Goal: Task Accomplishment & Management: Use online tool/utility

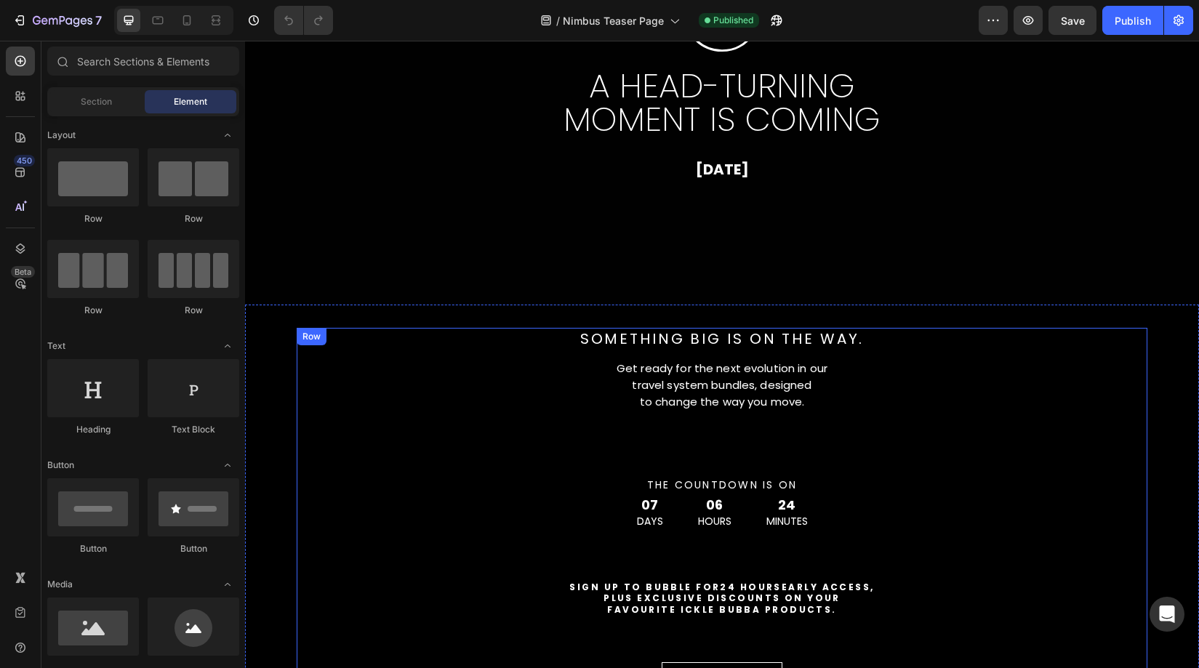
scroll to position [220, 0]
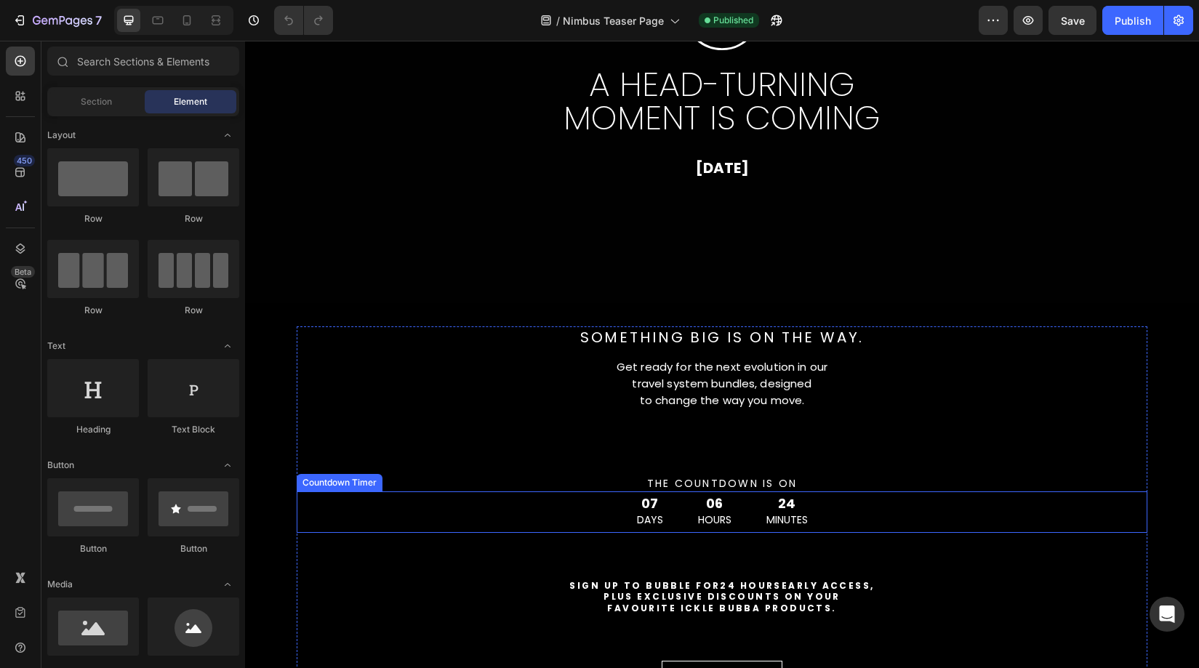
click at [658, 508] on div "07" at bounding box center [650, 503] width 26 height 13
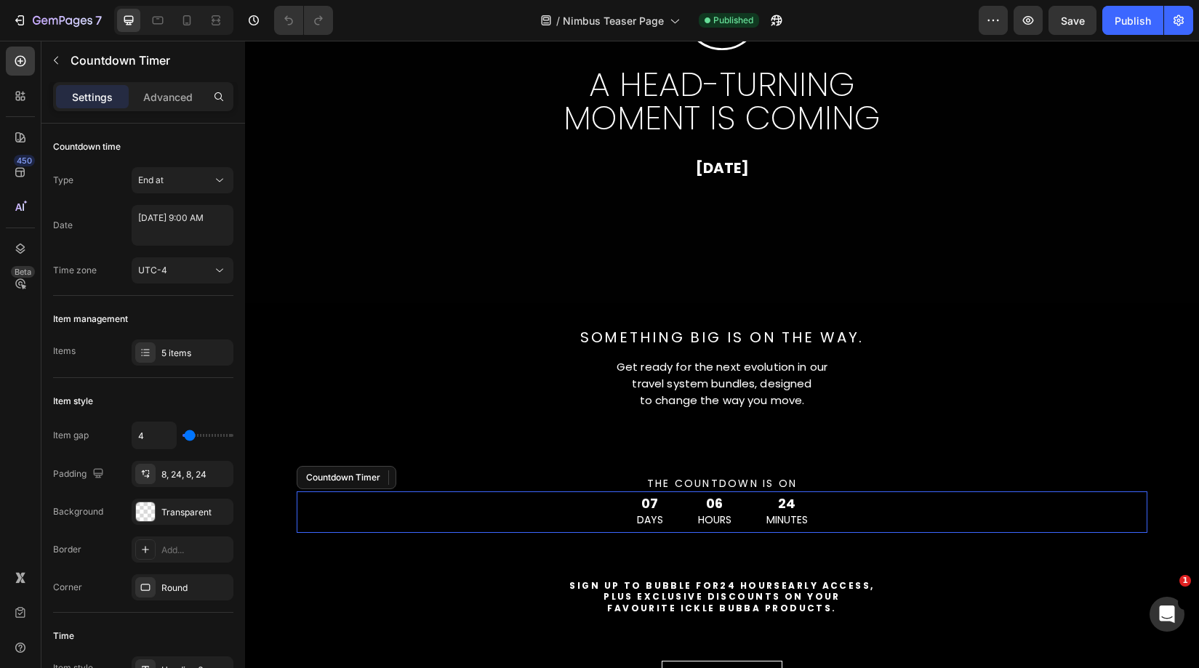
scroll to position [0, 0]
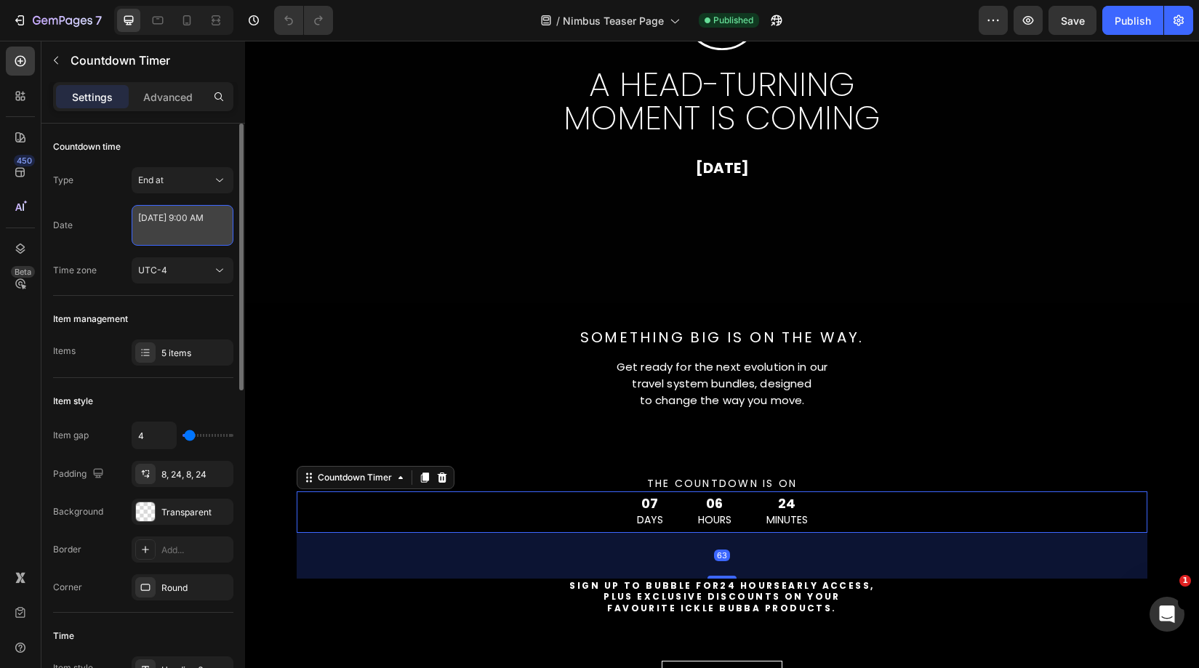
click at [178, 224] on textarea "[DATE] 9:00 AM" at bounding box center [183, 225] width 102 height 41
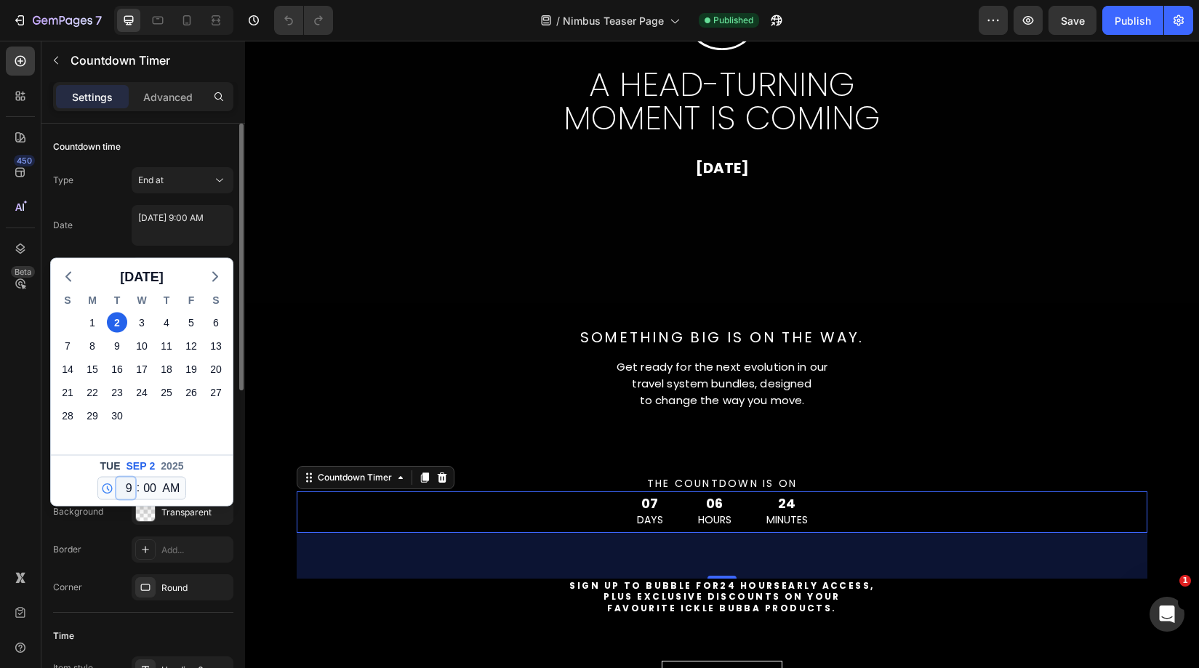
click at [124, 487] on select "12 1 2 3 4 5 6 7 8 9 10 11" at bounding box center [125, 489] width 19 height 22
select select "8"
click at [116, 478] on select "12 1 2 3 4 5 6 7 8 9 10 11" at bounding box center [125, 489] width 19 height 22
type textarea "[DATE] 8:00 AM"
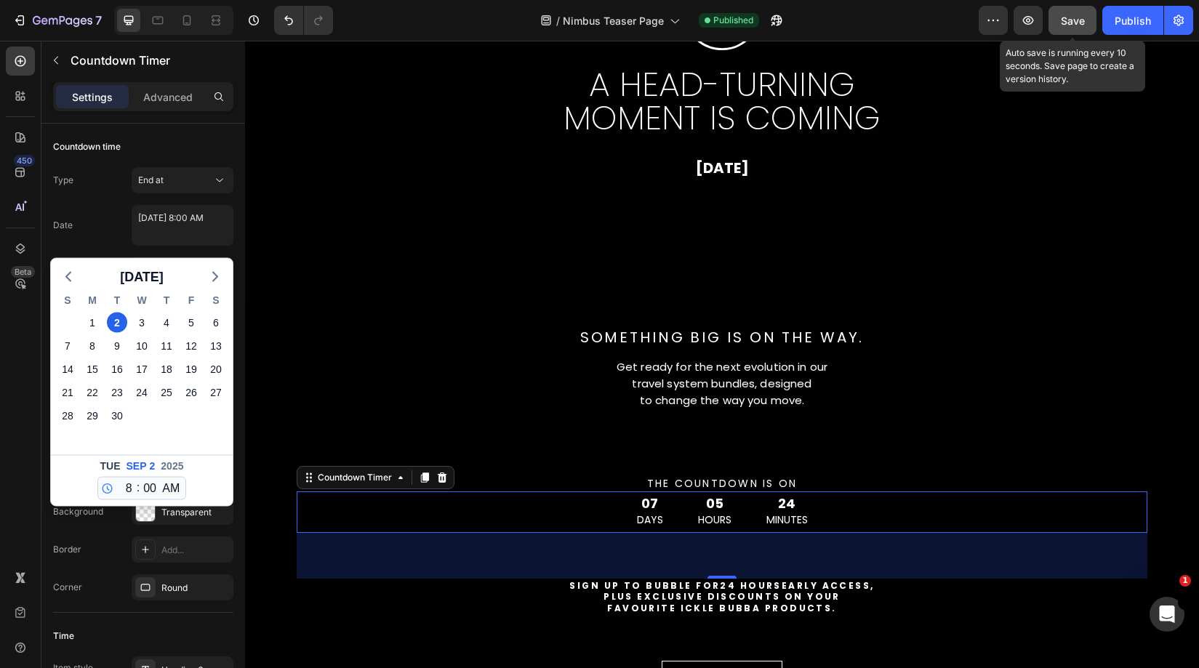
click at [1066, 28] on button "Save" at bounding box center [1073, 20] width 48 height 29
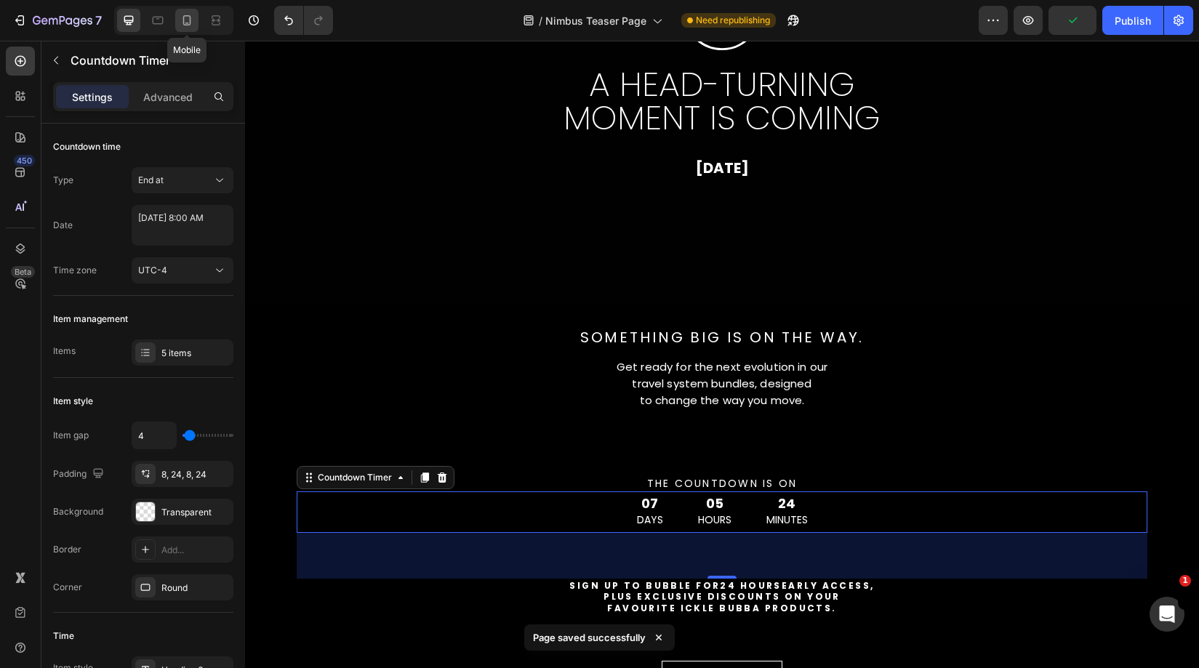
click at [181, 20] on icon at bounding box center [187, 20] width 15 height 15
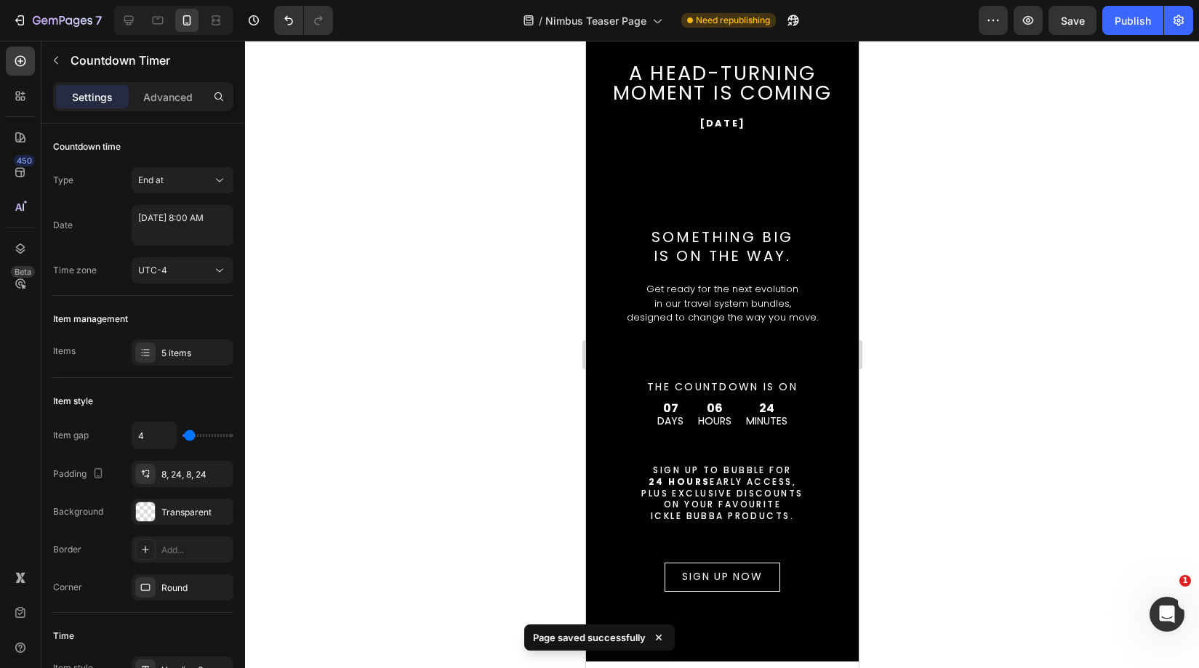
scroll to position [169, 0]
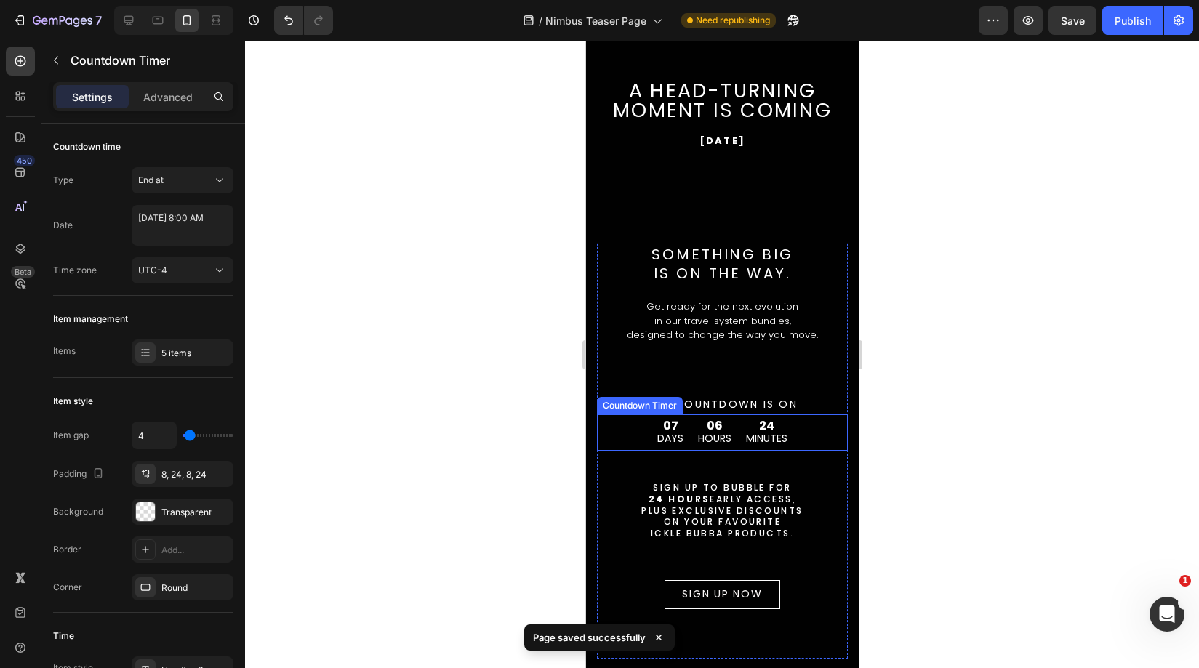
click at [698, 430] on div "06" at bounding box center [713, 426] width 33 height 12
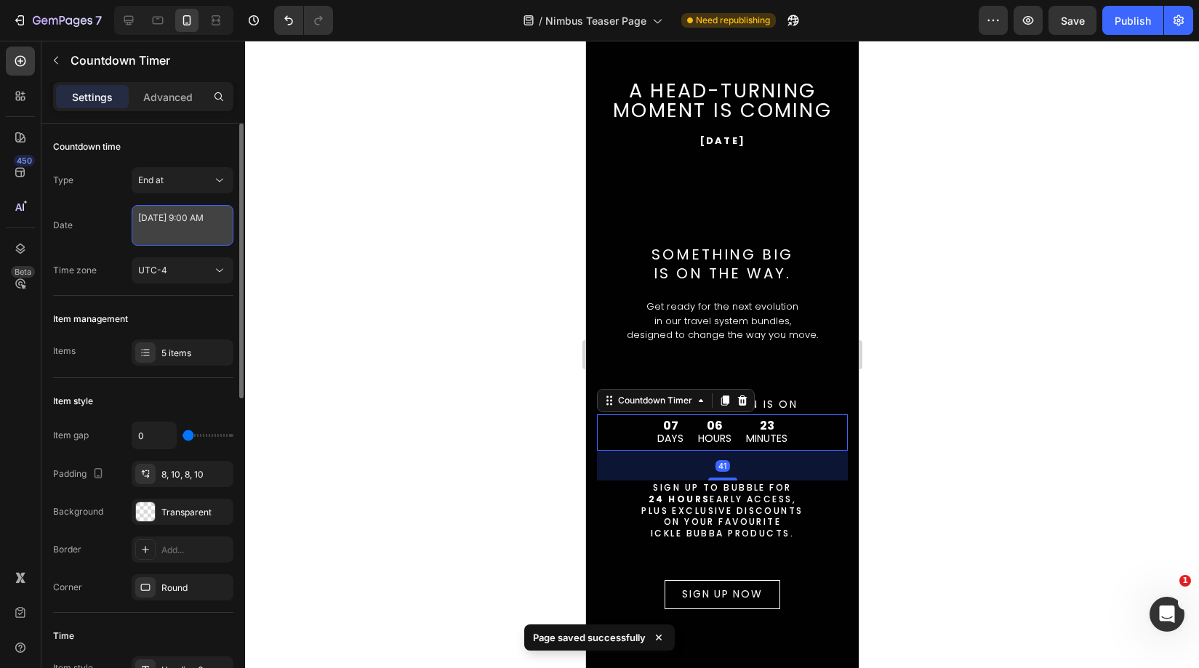
click at [174, 223] on textarea "[DATE] 9:00 AM" at bounding box center [183, 225] width 102 height 41
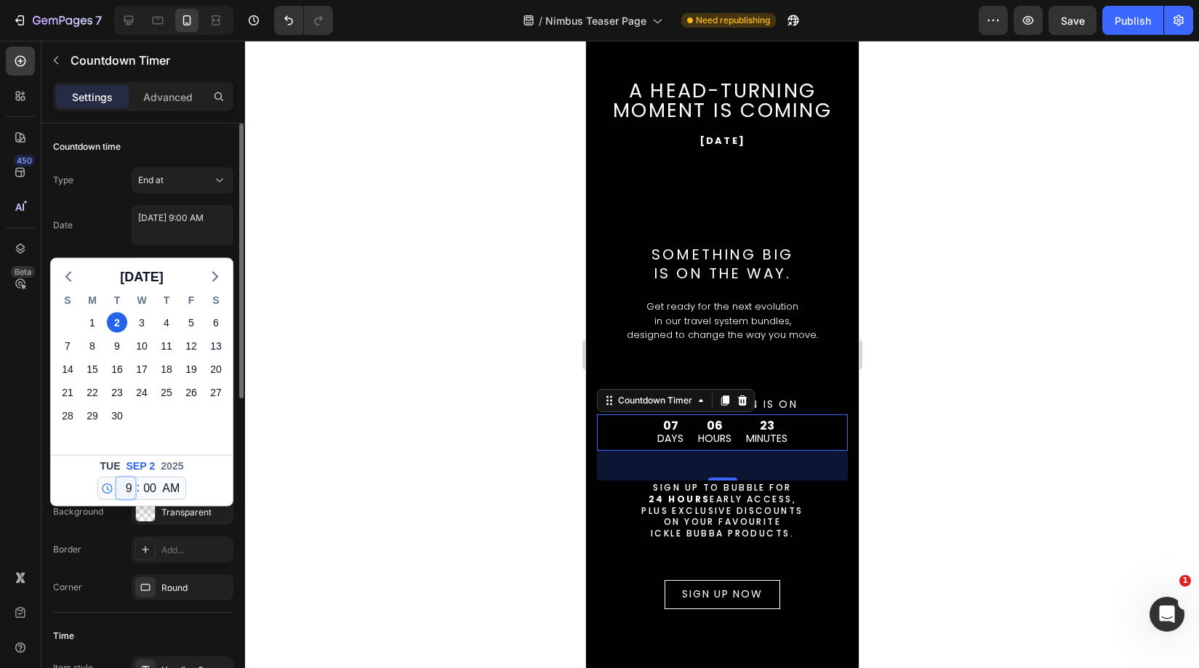
click at [122, 489] on select "12 1 2 3 4 5 6 7 8 9 10 11" at bounding box center [125, 489] width 19 height 22
select select "8"
click at [116, 478] on select "12 1 2 3 4 5 6 7 8 9 10 11" at bounding box center [125, 489] width 19 height 22
type textarea "[DATE] 8:00 AM"
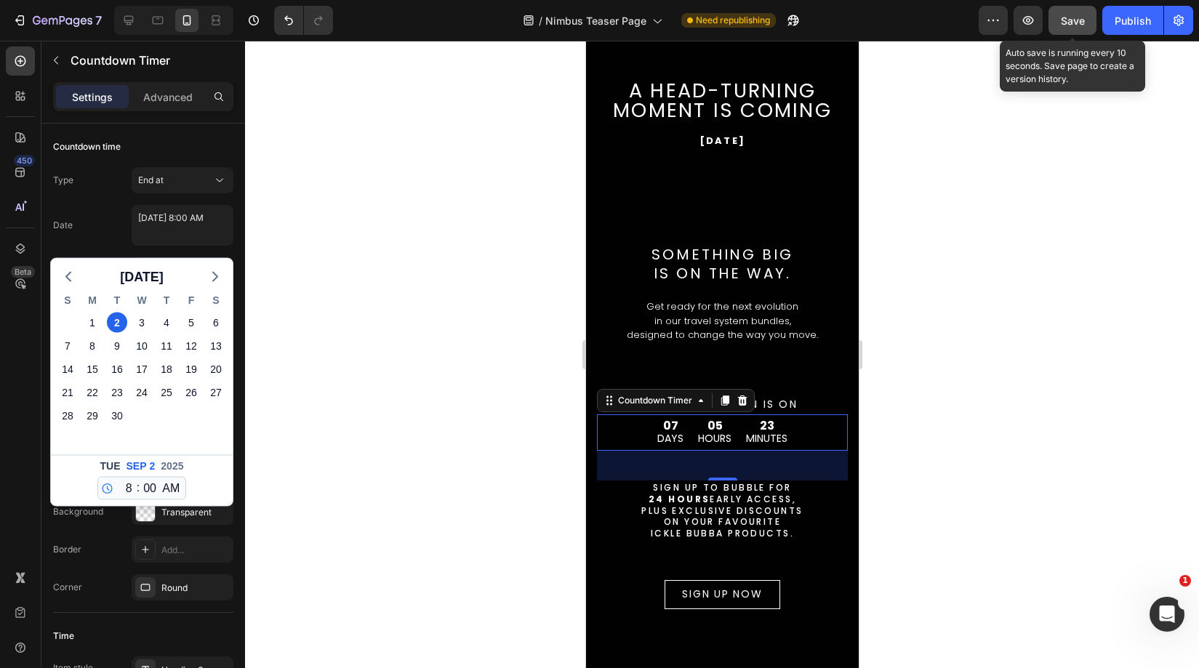
click at [1081, 25] on span "Save" at bounding box center [1073, 21] width 24 height 12
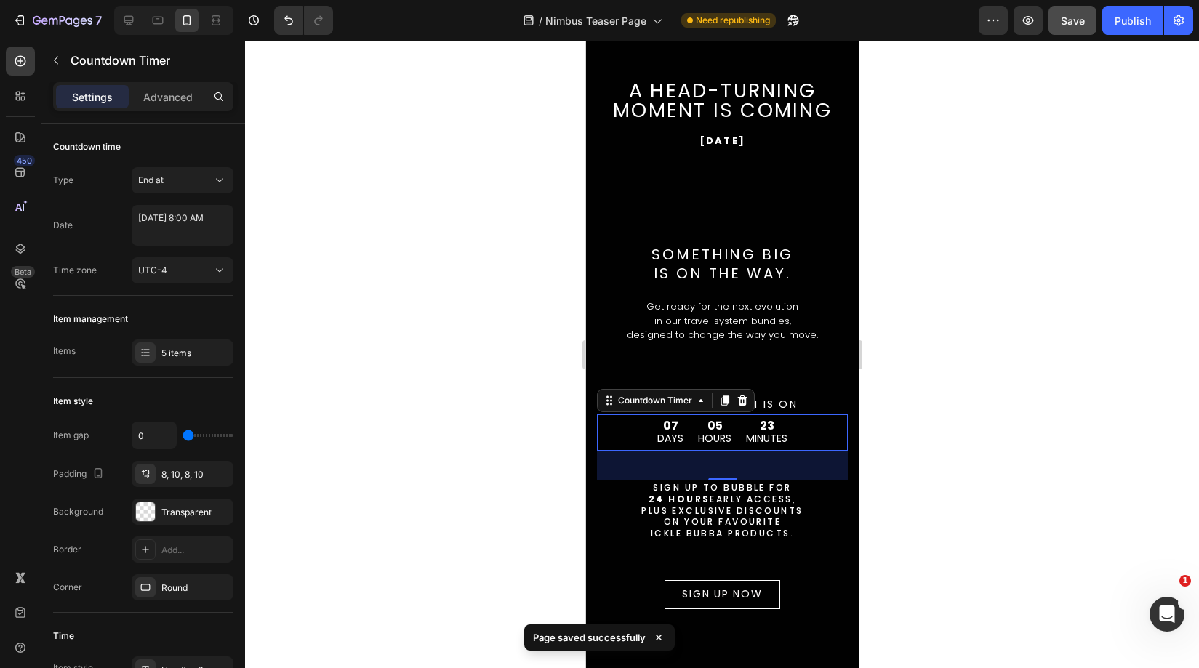
click at [748, 428] on div "23" at bounding box center [765, 426] width 41 height 12
click at [1129, 29] on button "Publish" at bounding box center [1133, 20] width 61 height 29
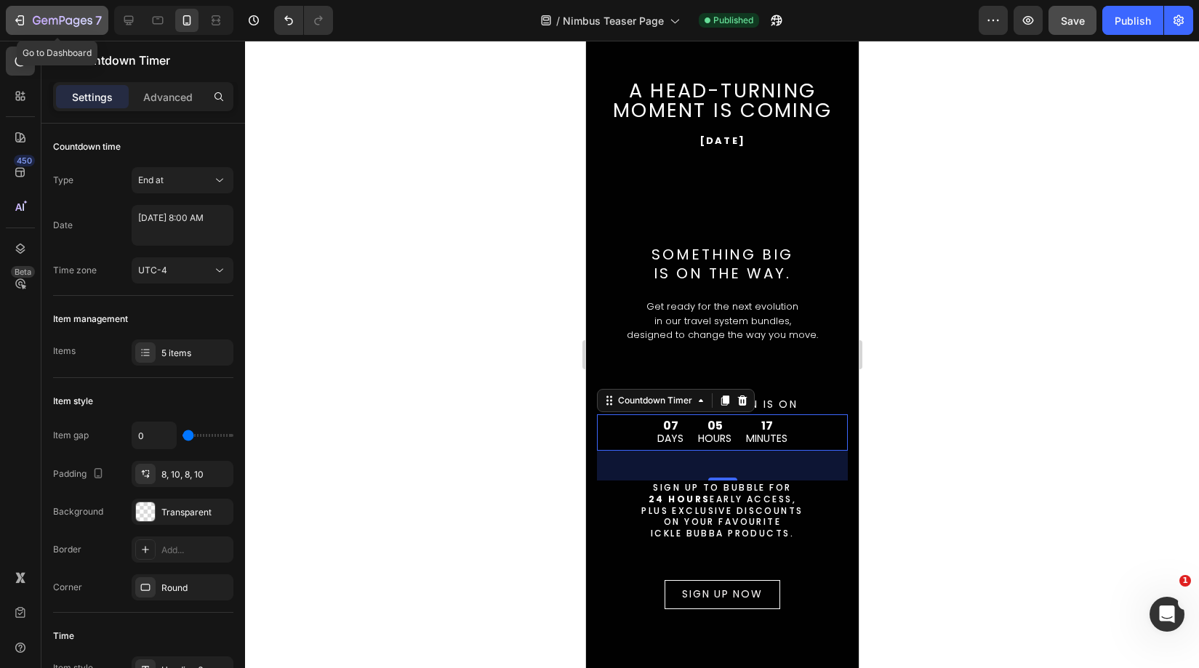
click at [76, 18] on icon "button" at bounding box center [76, 21] width 7 height 9
